Goal: Task Accomplishment & Management: Complete application form

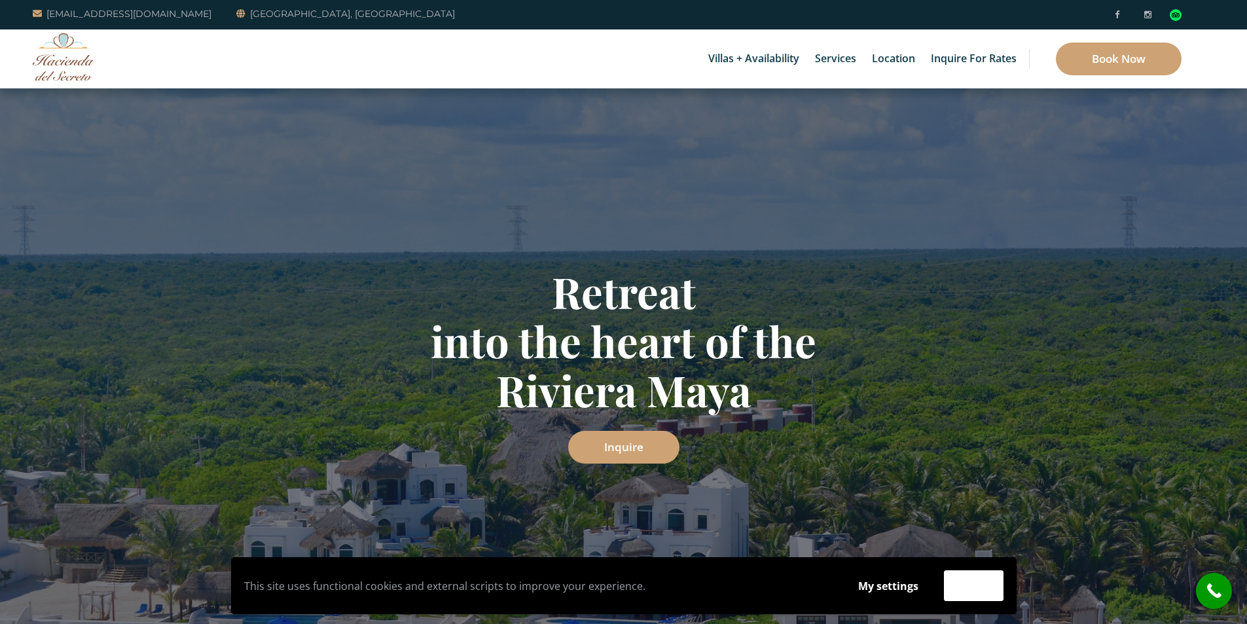
click at [883, 277] on h1 "Retreat into the heart of the Riviera Maya" at bounding box center [624, 340] width 766 height 147
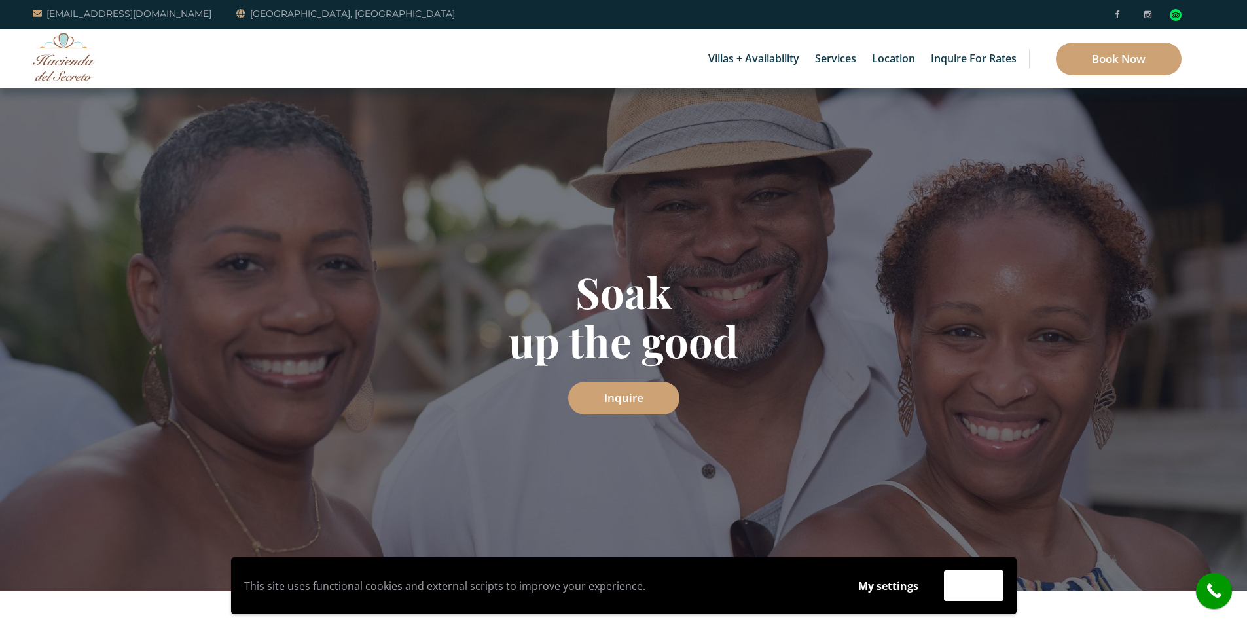
click at [52, 60] on img at bounding box center [64, 57] width 62 height 48
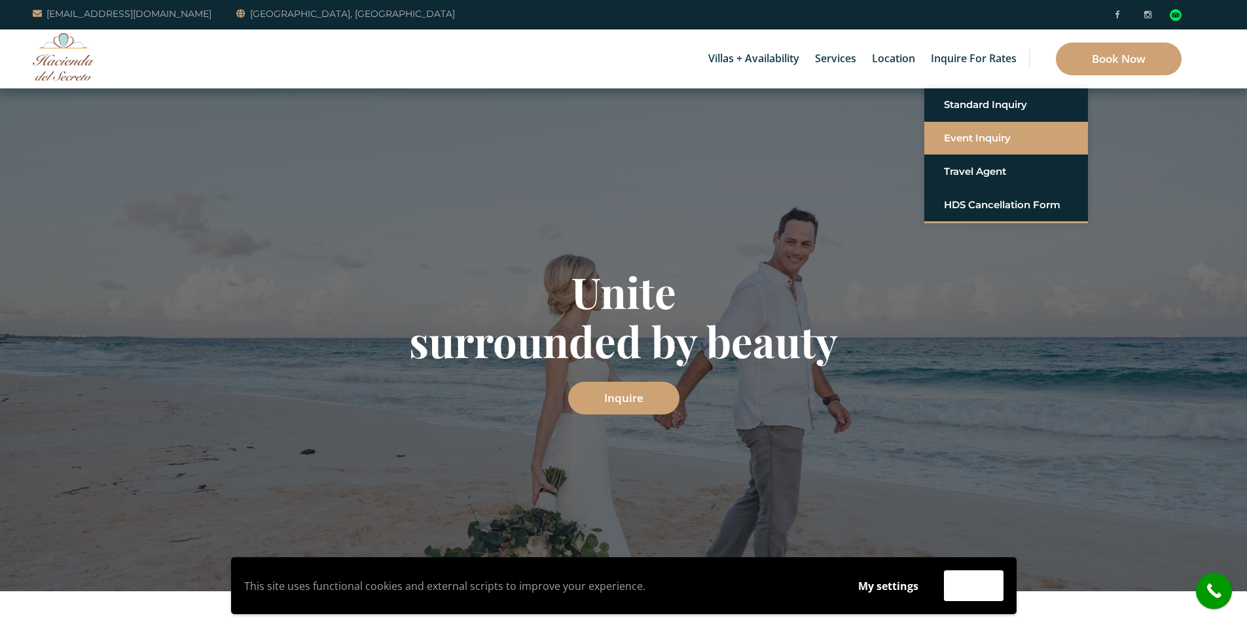
click at [984, 132] on link "Event Inquiry" at bounding box center [1006, 138] width 124 height 24
